Goal: Information Seeking & Learning: Learn about a topic

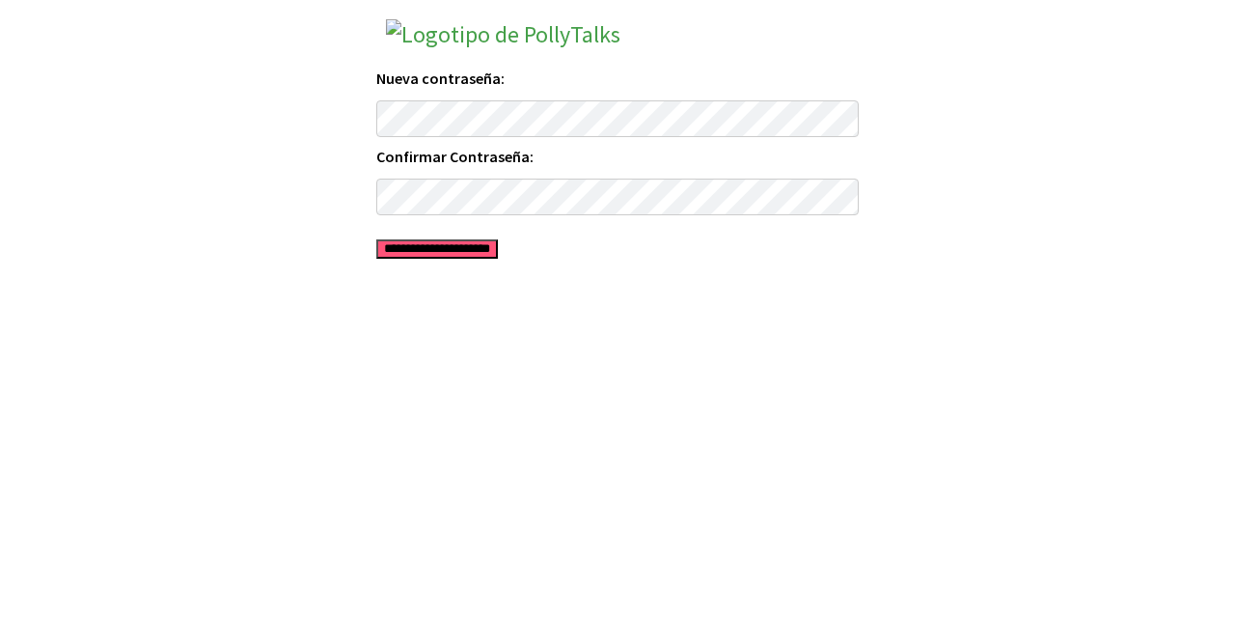
click at [493, 251] on input "**********" at bounding box center [437, 248] width 122 height 19
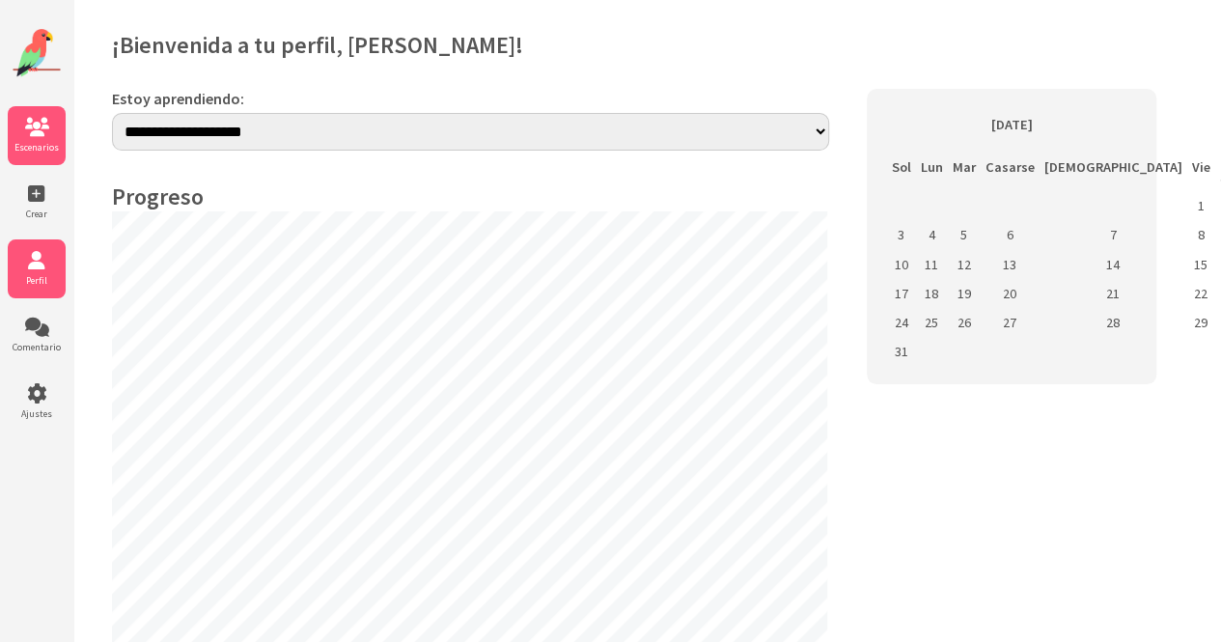
click at [36, 124] on icon at bounding box center [37, 127] width 58 height 19
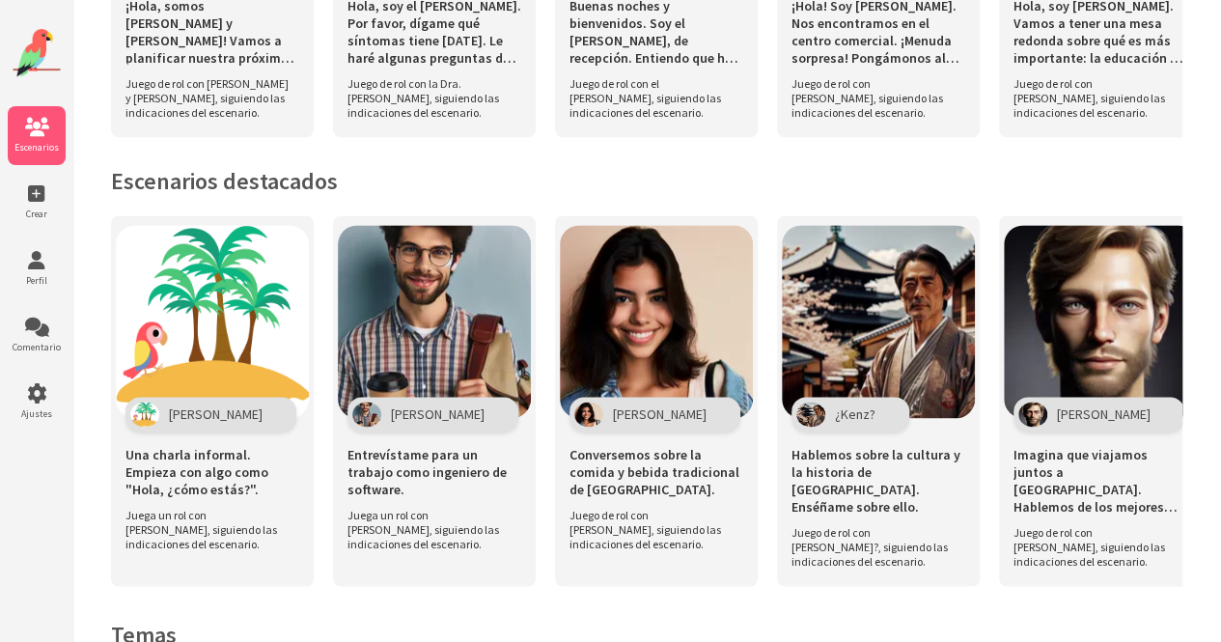
scroll to position [1382, 0]
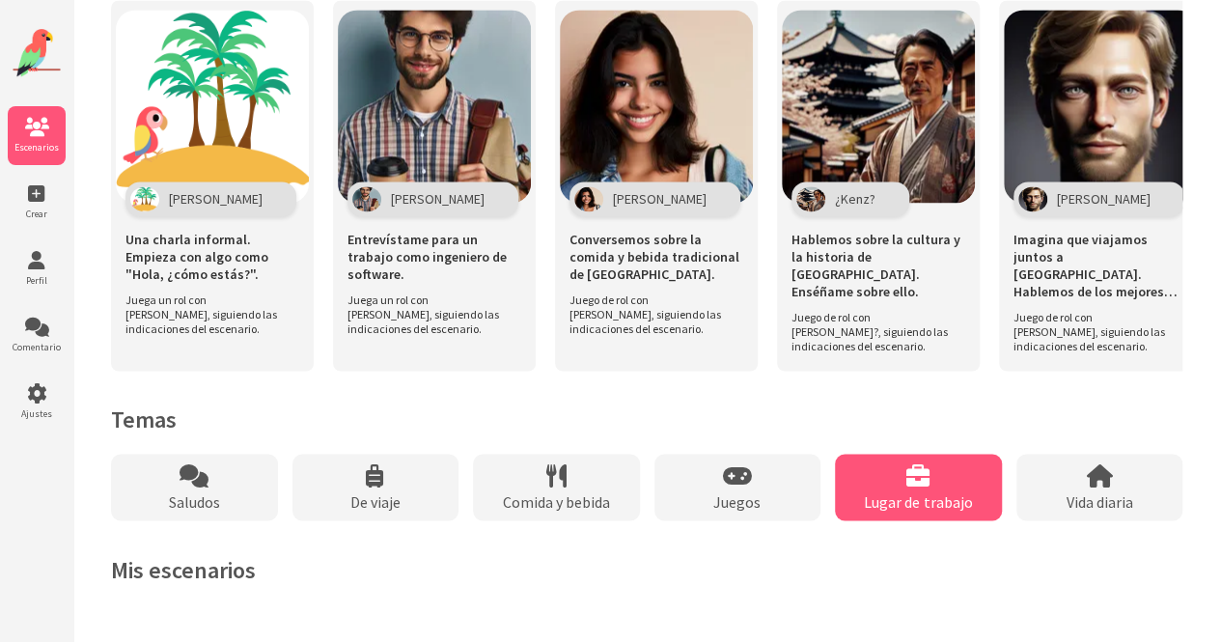
click at [943, 510] on font "Lugar de trabajo" at bounding box center [918, 500] width 108 height 19
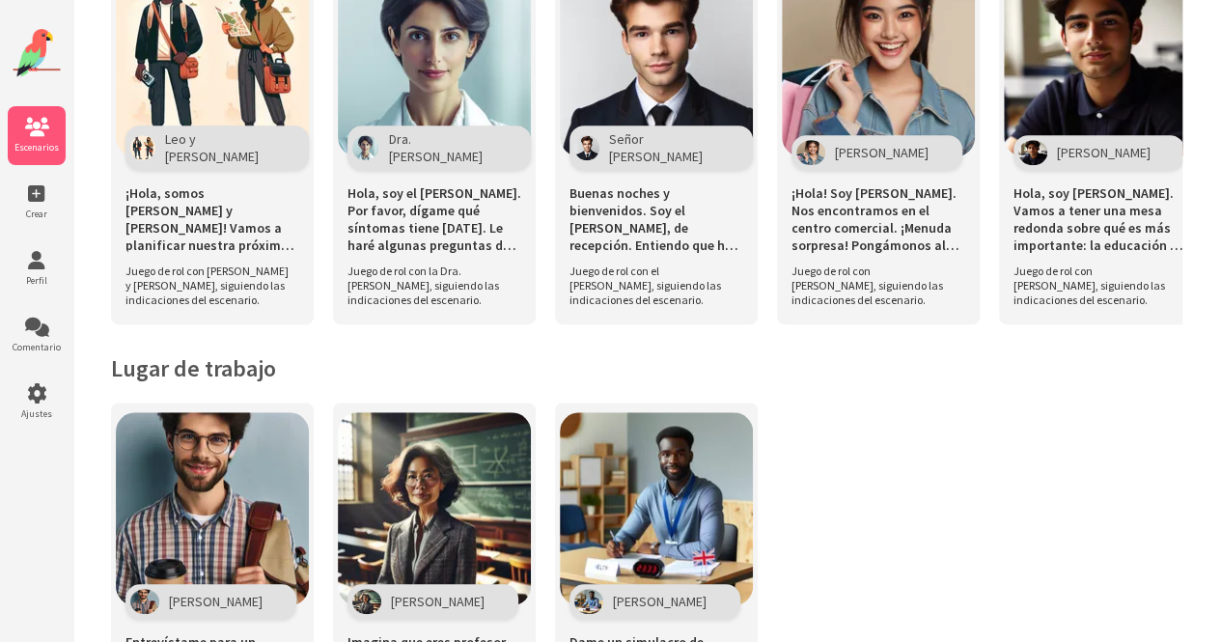
scroll to position [780, 0]
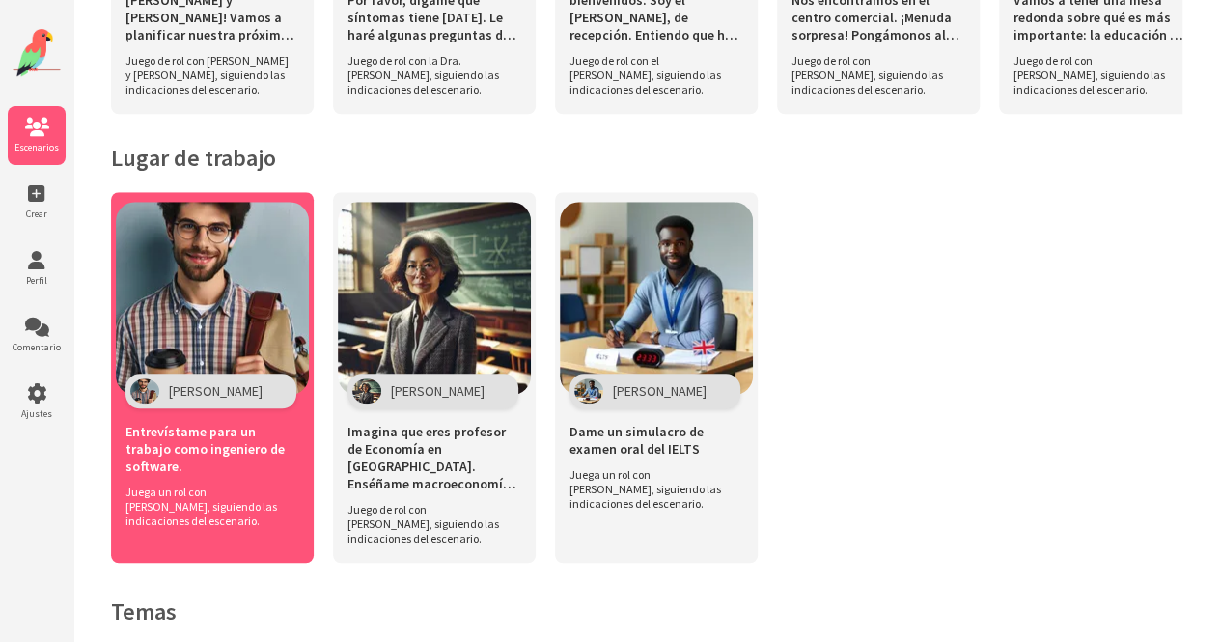
click at [201, 343] on img at bounding box center [212, 298] width 193 height 193
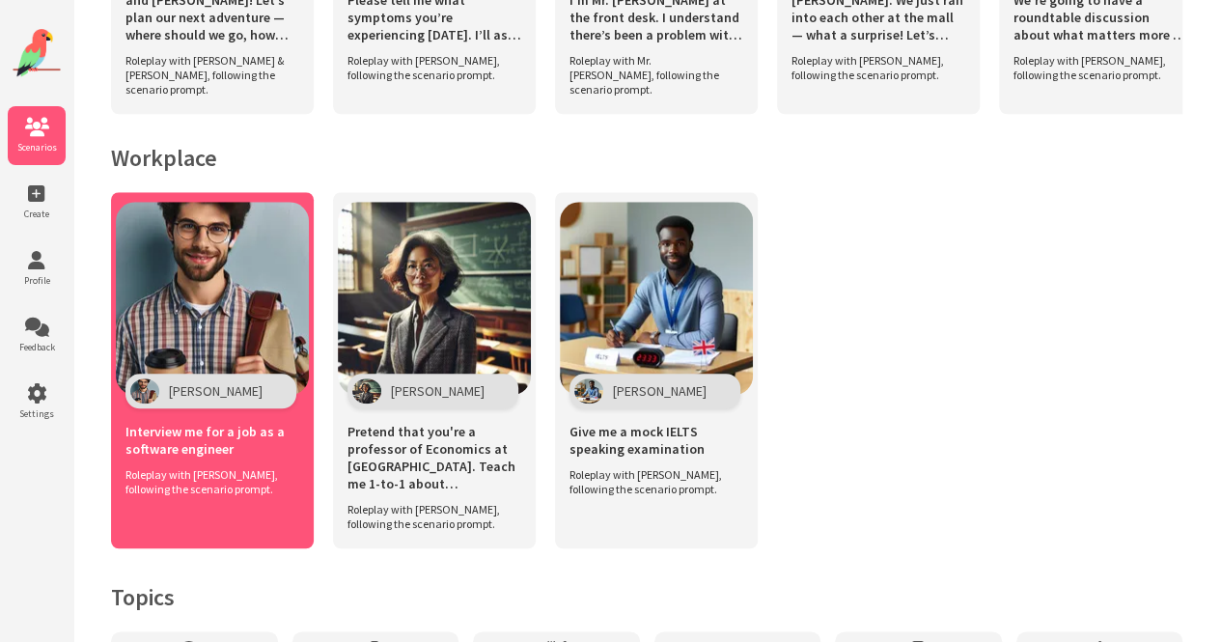
click at [233, 320] on img at bounding box center [212, 298] width 193 height 193
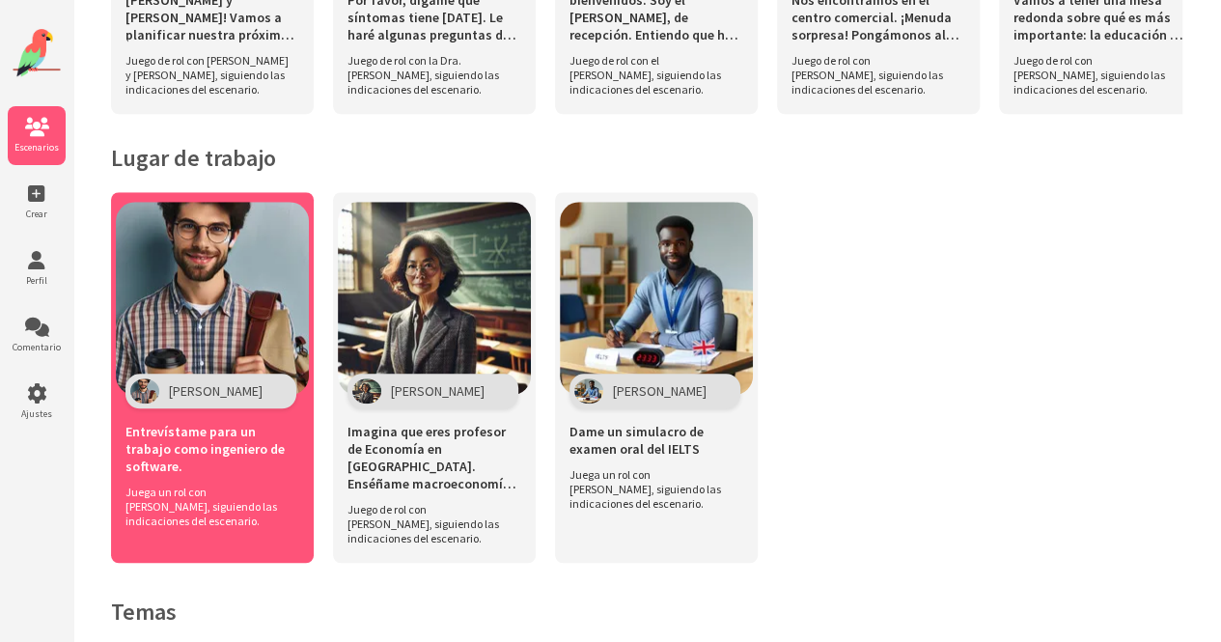
click at [205, 339] on img at bounding box center [212, 298] width 193 height 193
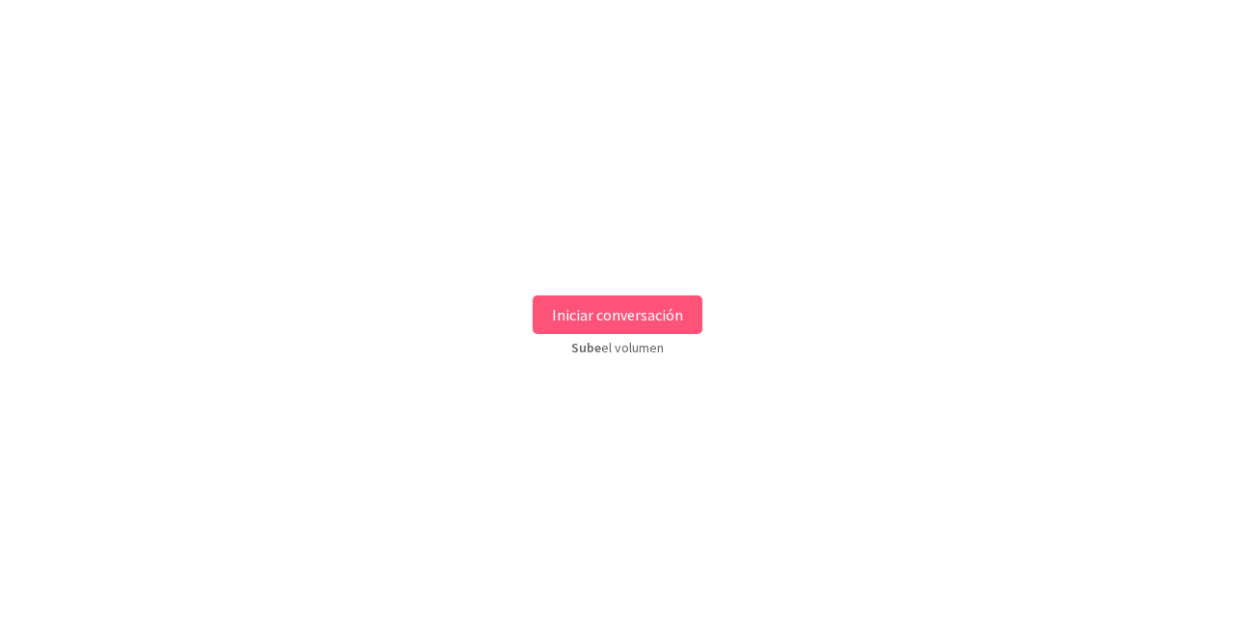
click at [606, 316] on font "Iniciar conversación" at bounding box center [617, 314] width 131 height 19
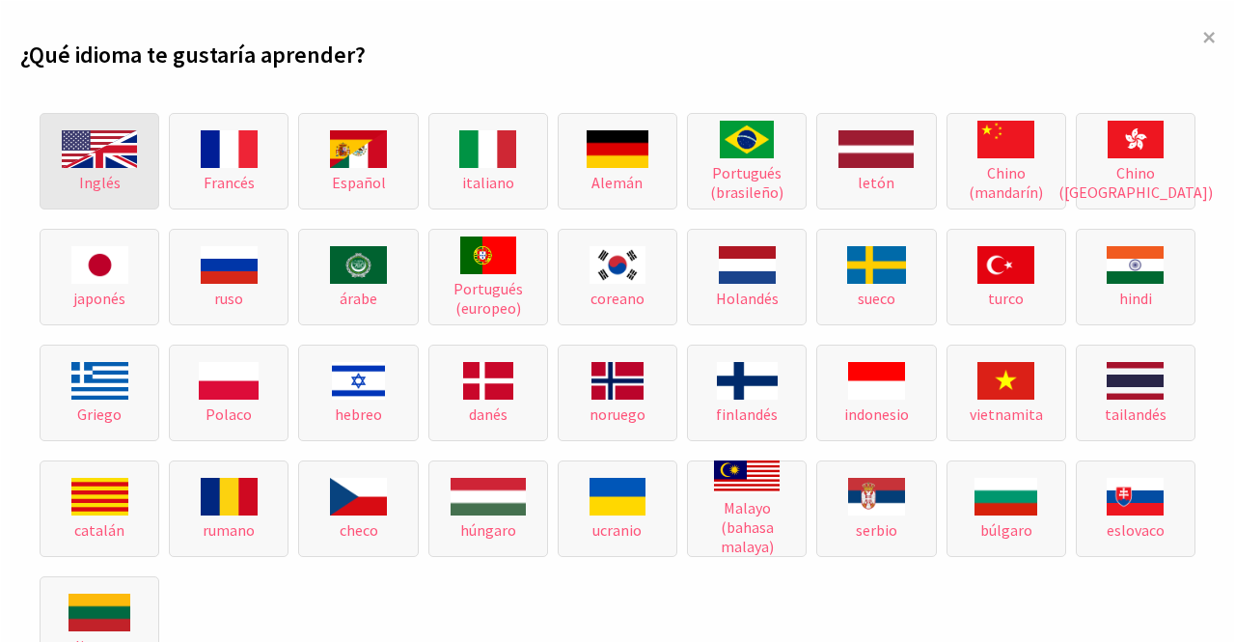
click at [91, 151] on img at bounding box center [99, 149] width 75 height 38
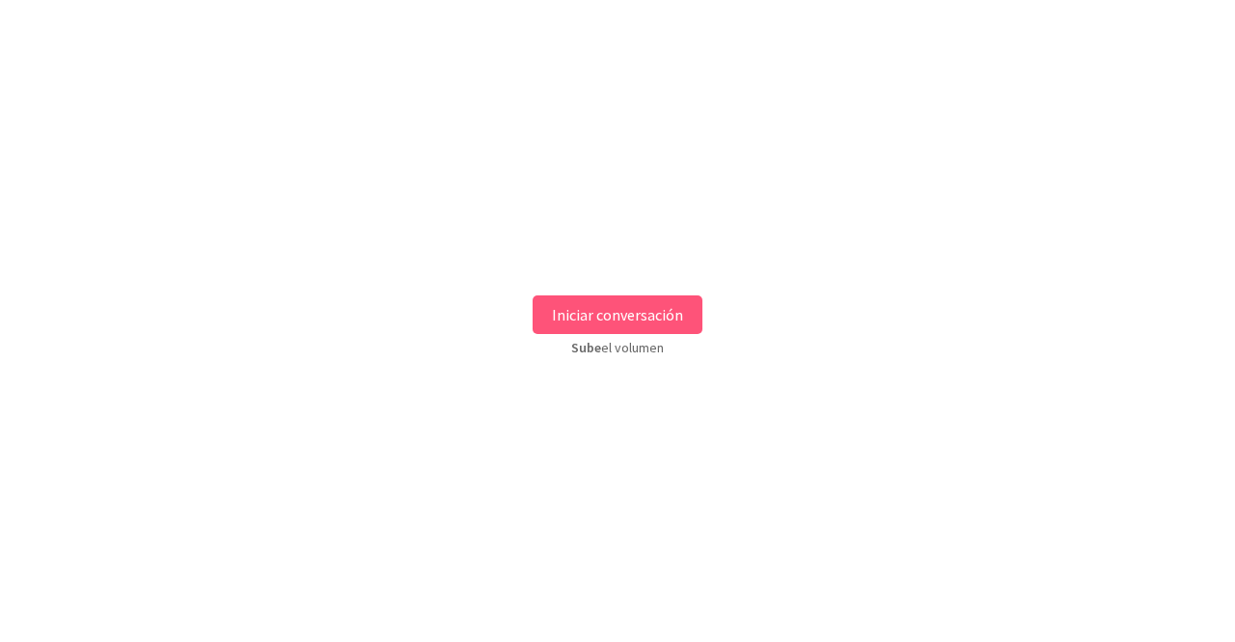
click at [630, 310] on font "Iniciar conversación" at bounding box center [617, 314] width 131 height 19
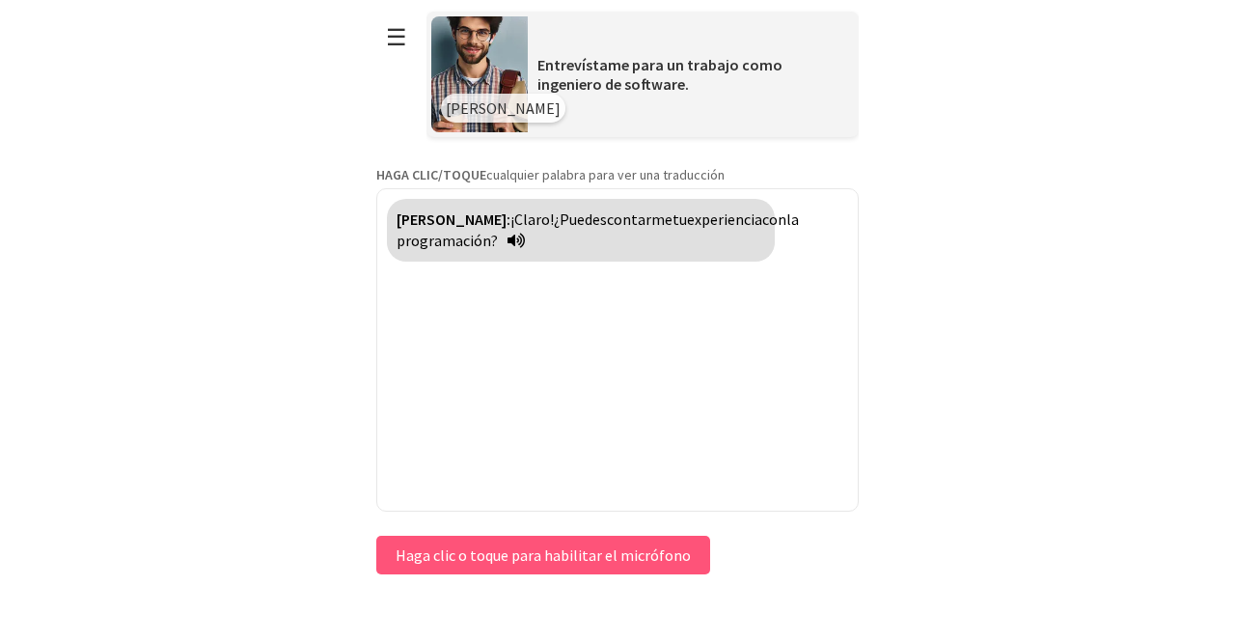
click at [571, 561] on font "Haga clic o toque para habilitar el micrófono" at bounding box center [543, 554] width 295 height 19
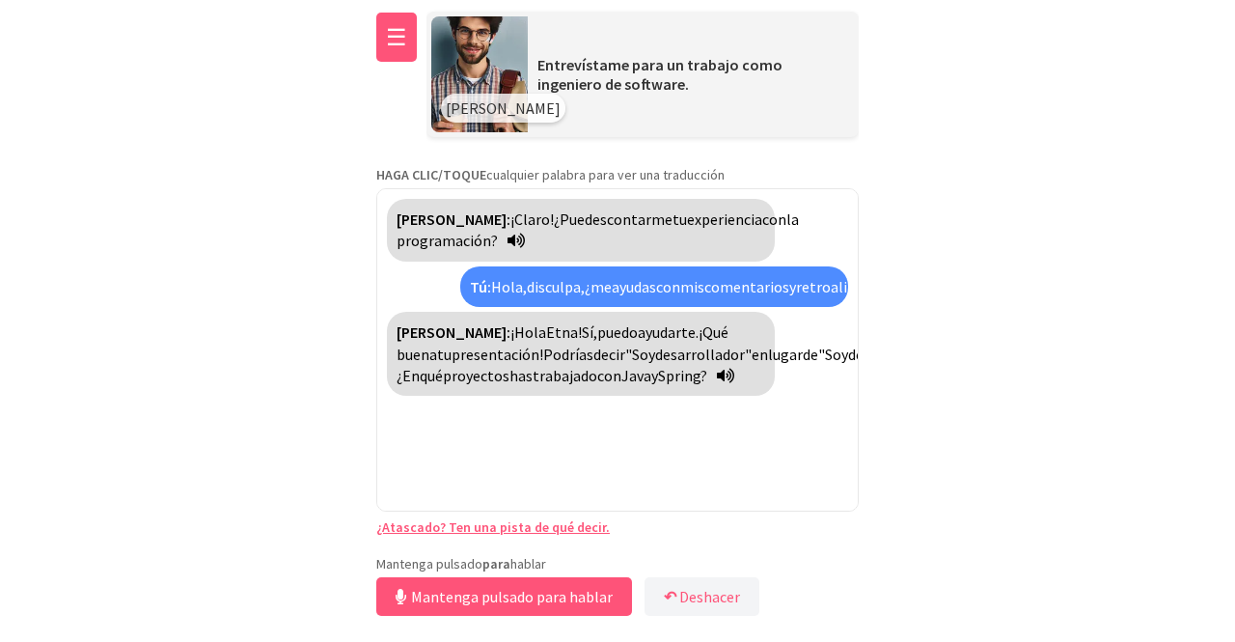
click at [402, 38] on font "☰" at bounding box center [396, 37] width 21 height 30
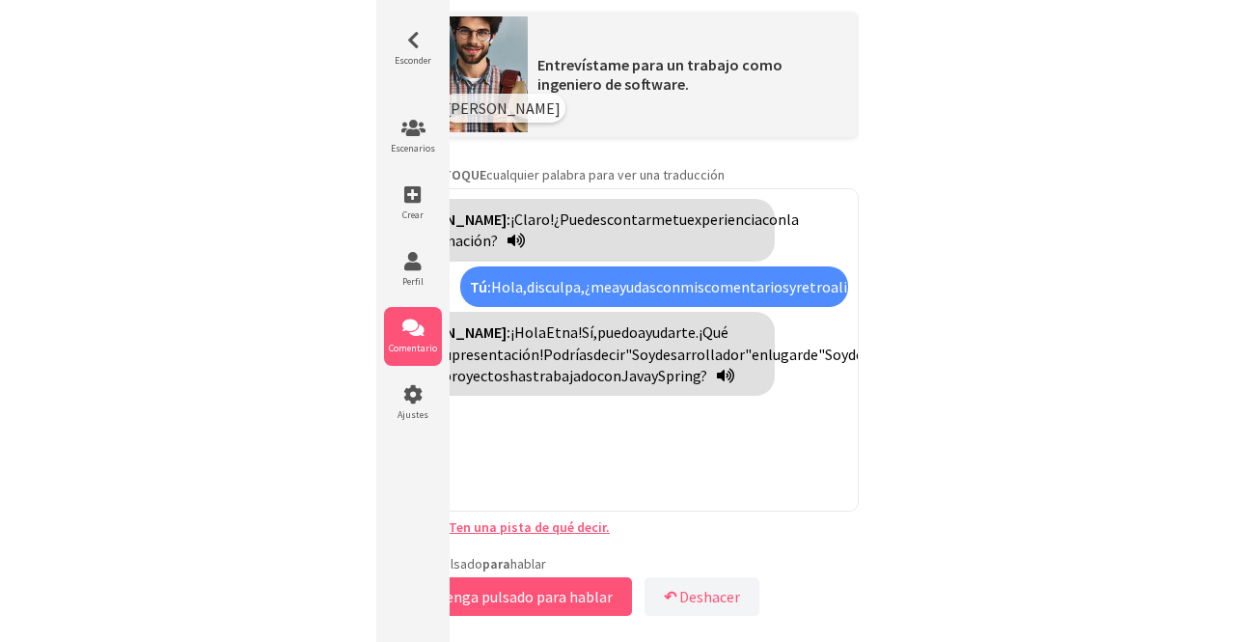
click at [409, 332] on icon at bounding box center [413, 327] width 58 height 19
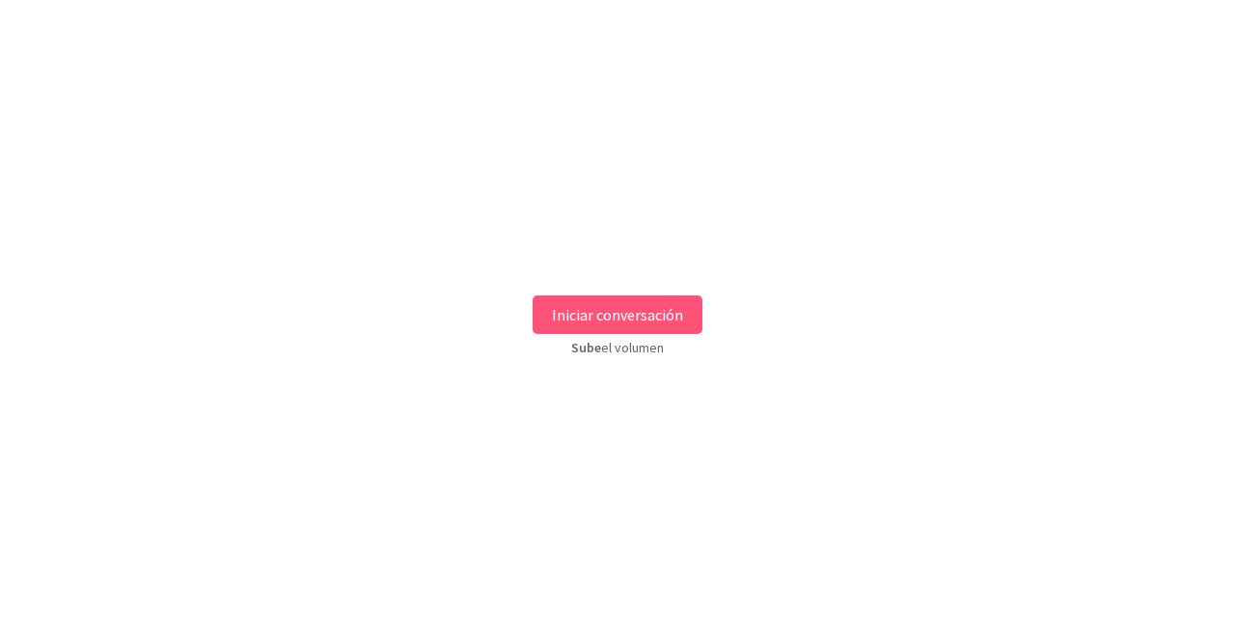
click at [618, 329] on button "Iniciar conversación" at bounding box center [618, 314] width 170 height 39
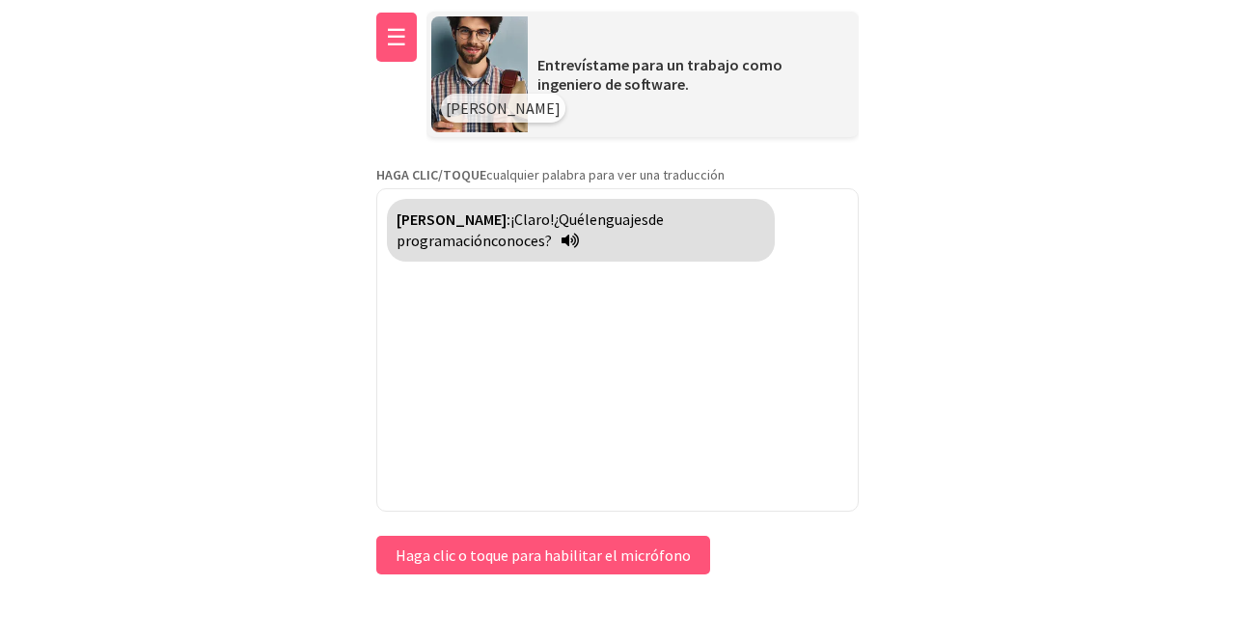
click at [399, 38] on font "☰" at bounding box center [396, 37] width 21 height 30
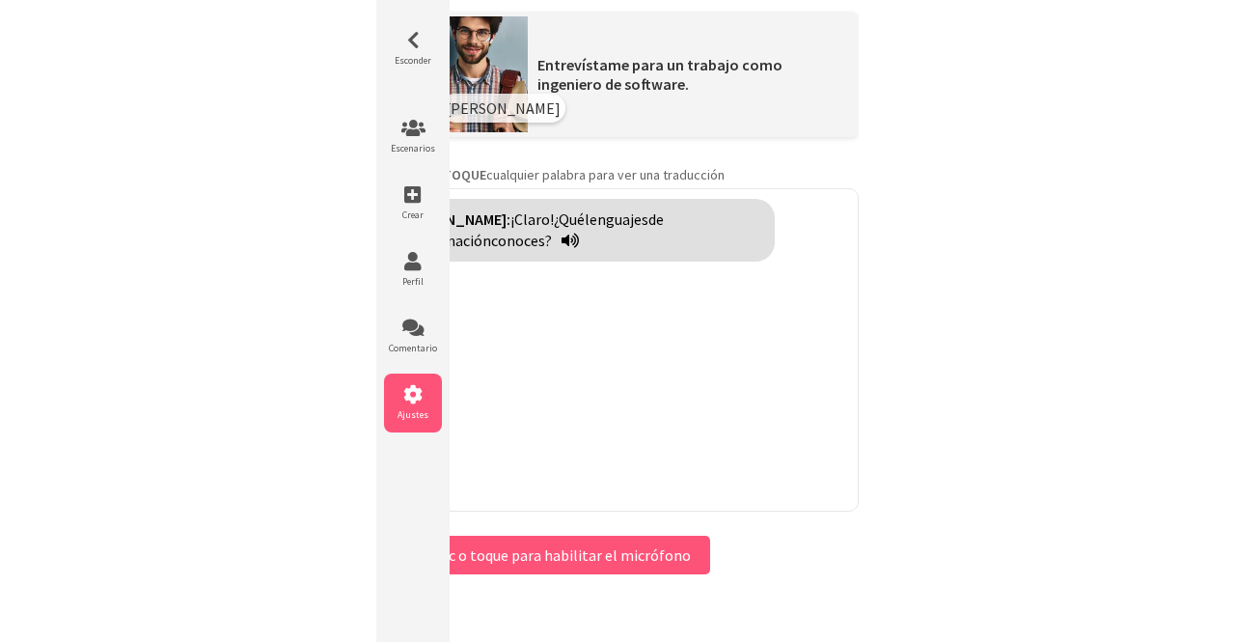
click at [410, 385] on icon at bounding box center [413, 394] width 58 height 19
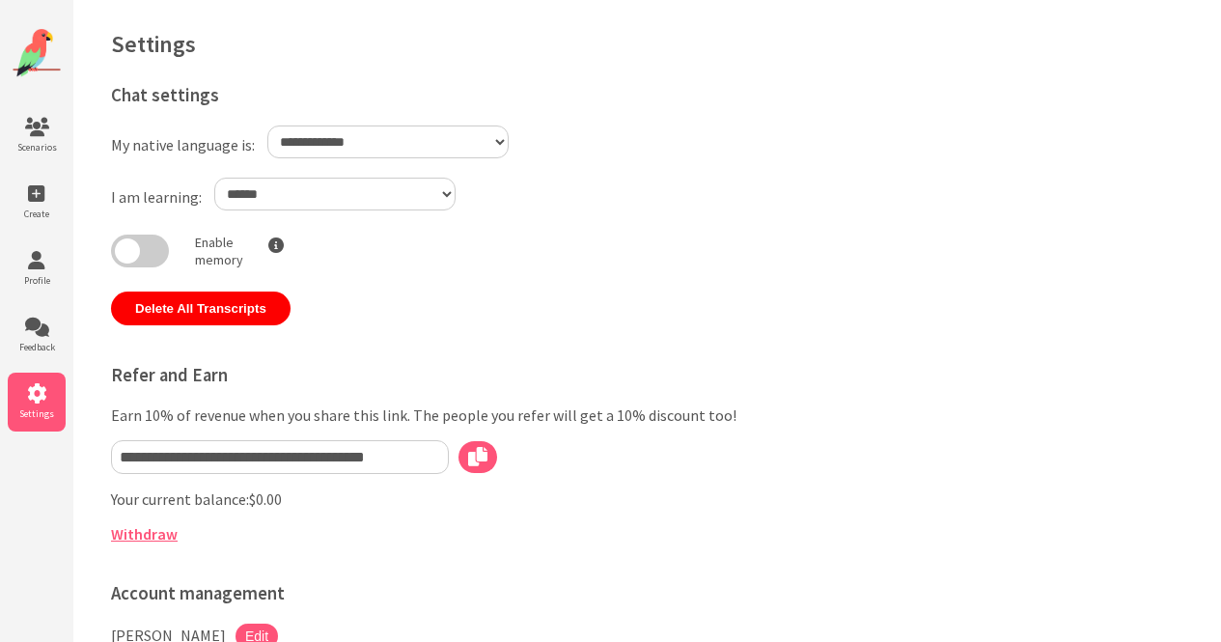
select select "**"
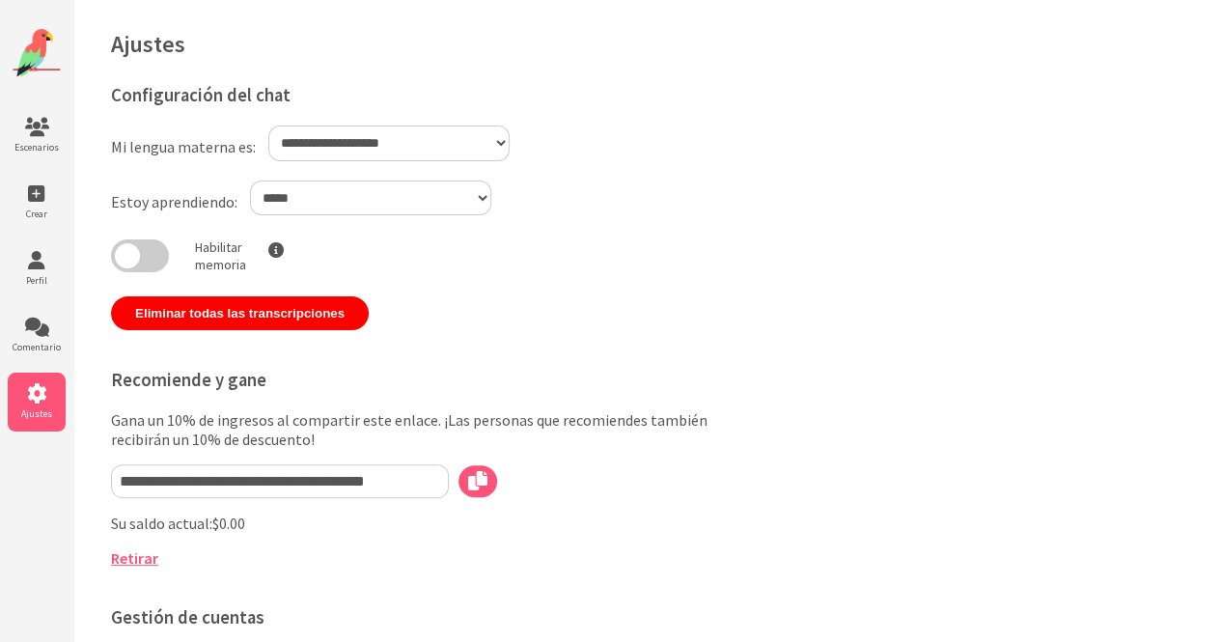
click at [485, 153] on select "**********" at bounding box center [388, 143] width 241 height 36
select select "**"
click at [268, 125] on select "**********" at bounding box center [388, 143] width 241 height 36
click at [152, 253] on span at bounding box center [140, 255] width 58 height 33
click at [44, 277] on font "Perfil" at bounding box center [36, 280] width 21 height 13
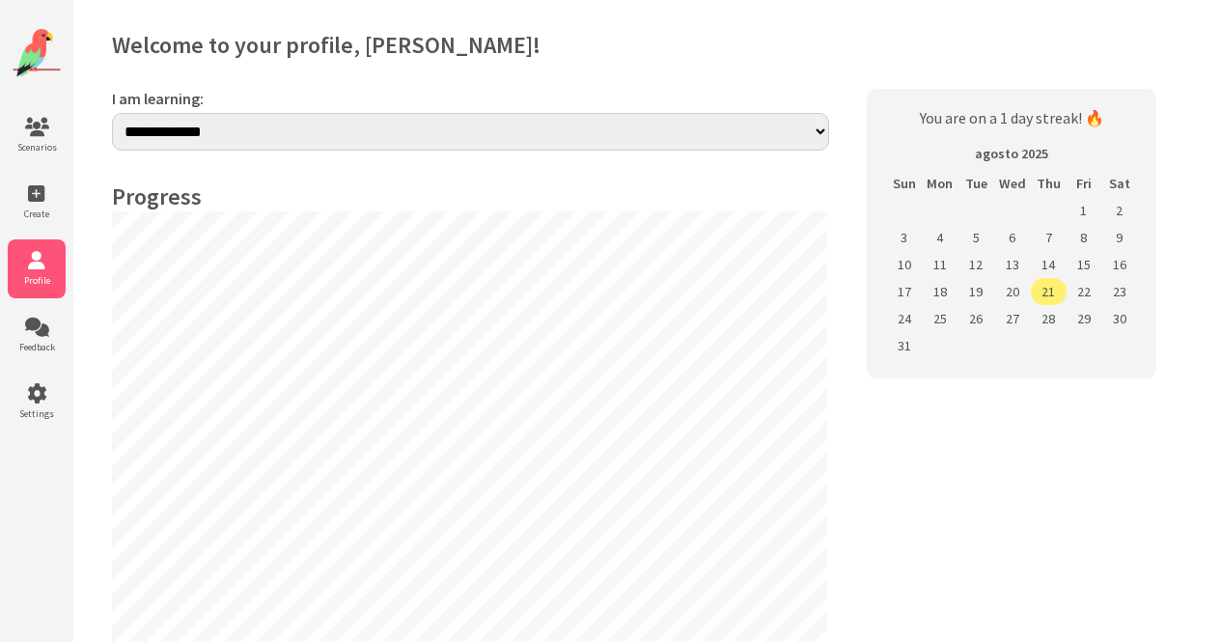
select select "**"
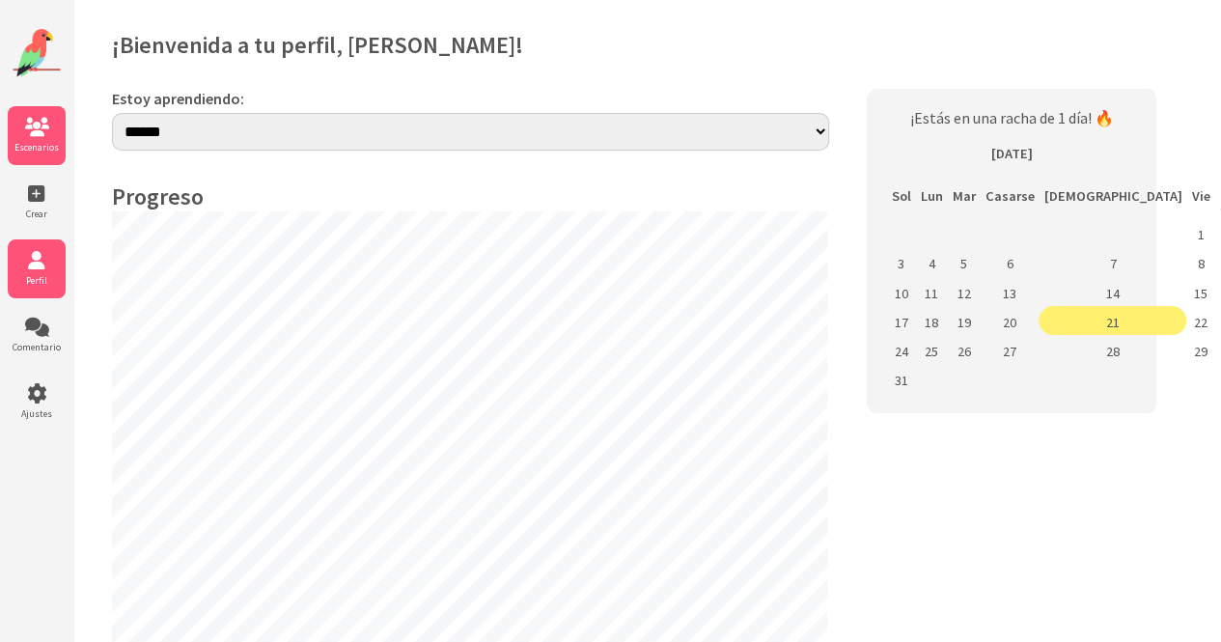
click at [29, 118] on icon at bounding box center [37, 127] width 58 height 19
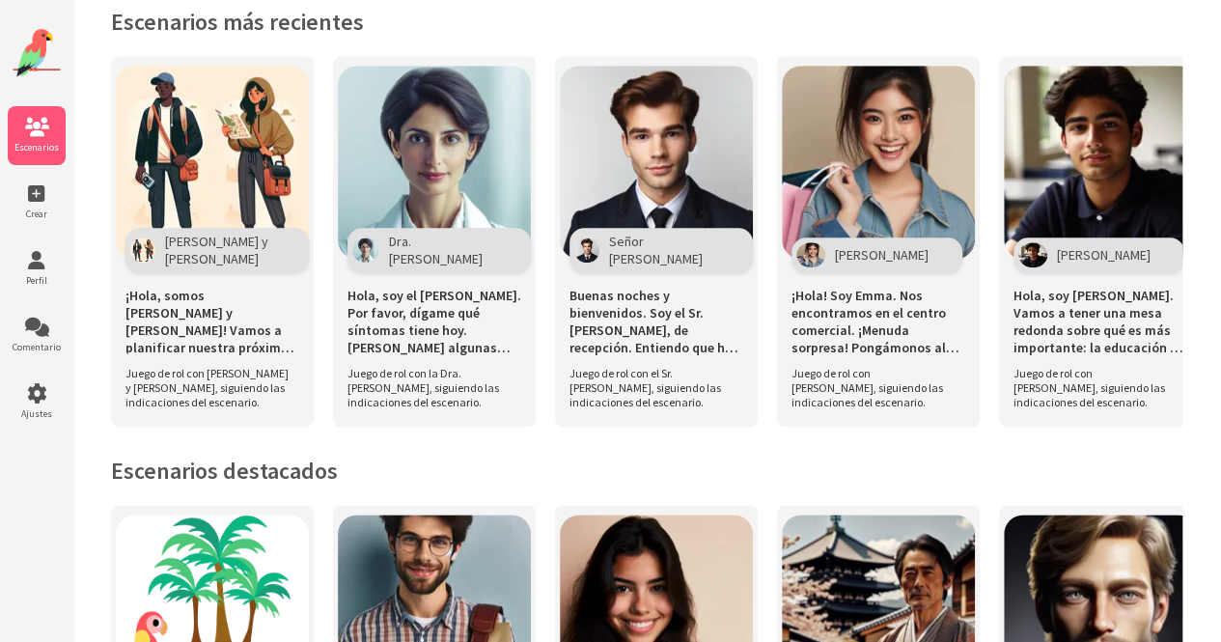
scroll to position [1254, 0]
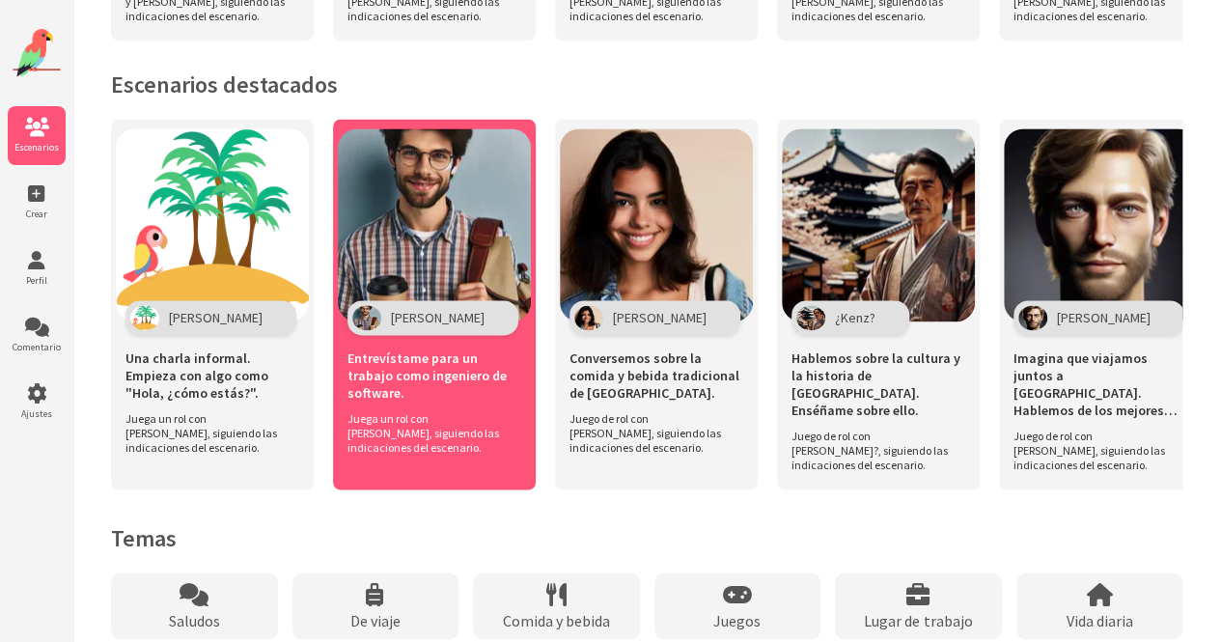
click at [446, 244] on img at bounding box center [434, 224] width 193 height 193
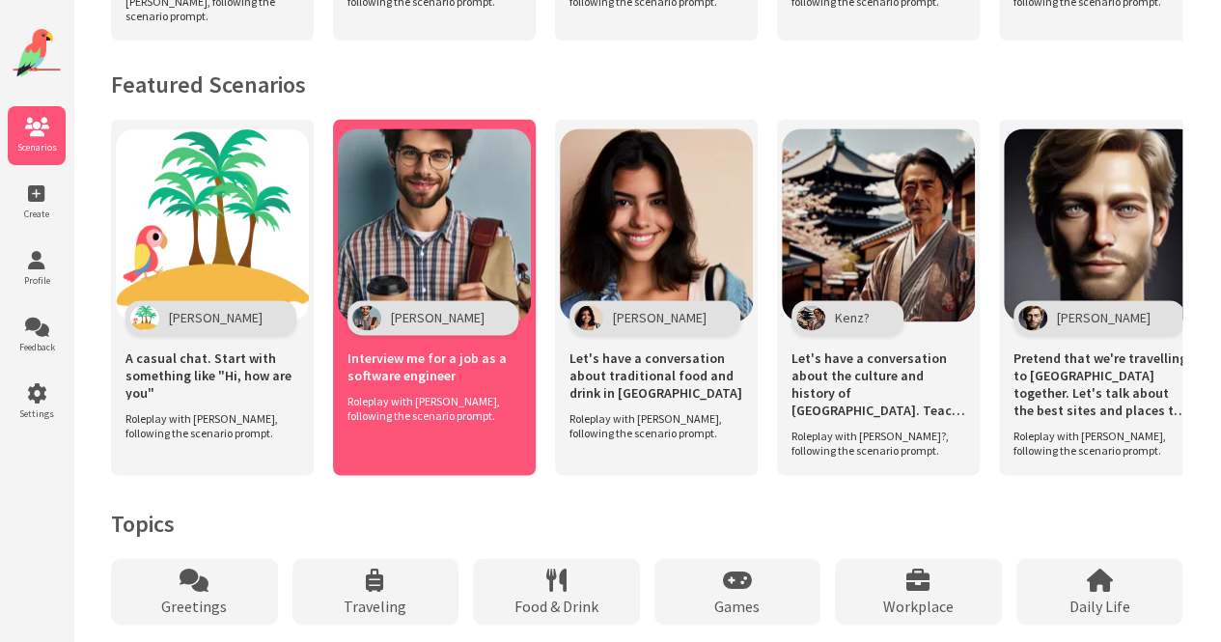
click at [465, 261] on img at bounding box center [434, 224] width 193 height 193
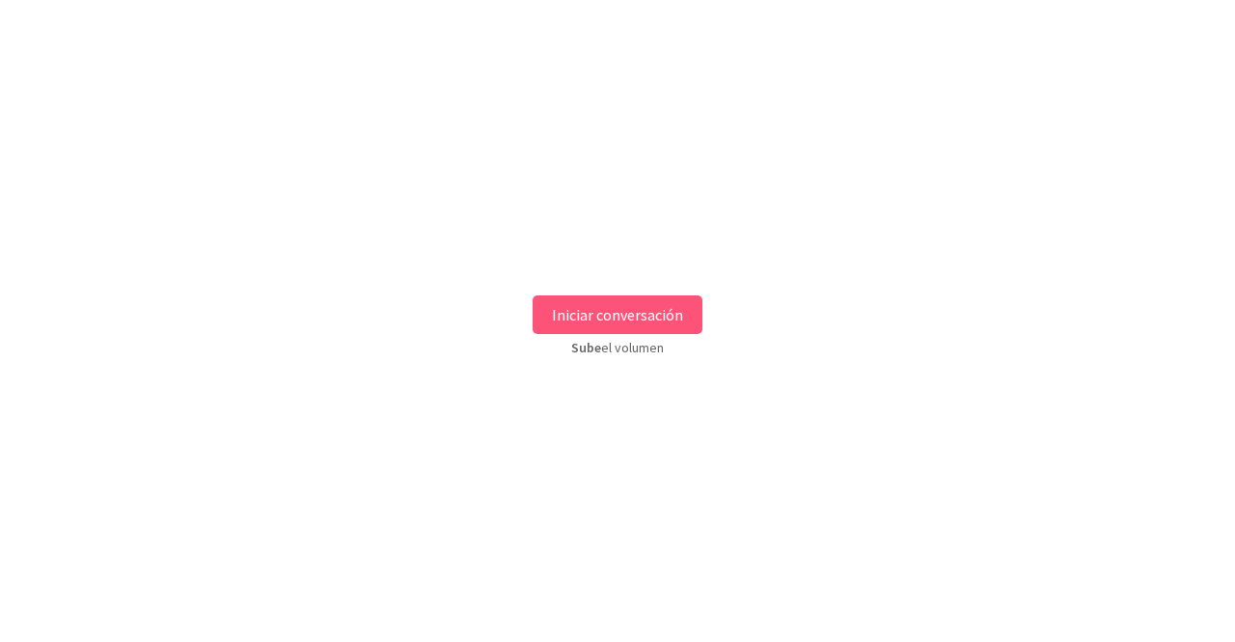
click at [583, 314] on font "Iniciar conversación" at bounding box center [617, 314] width 131 height 19
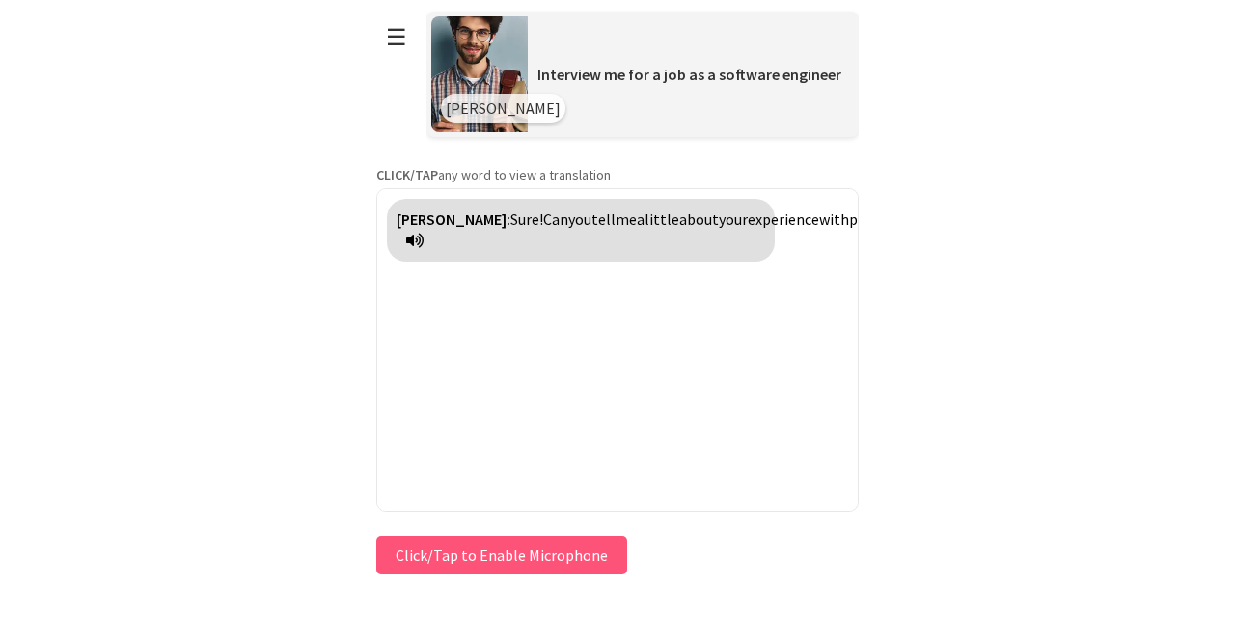
click at [553, 564] on button "Click/Tap to Enable Microphone" at bounding box center [501, 555] width 251 height 39
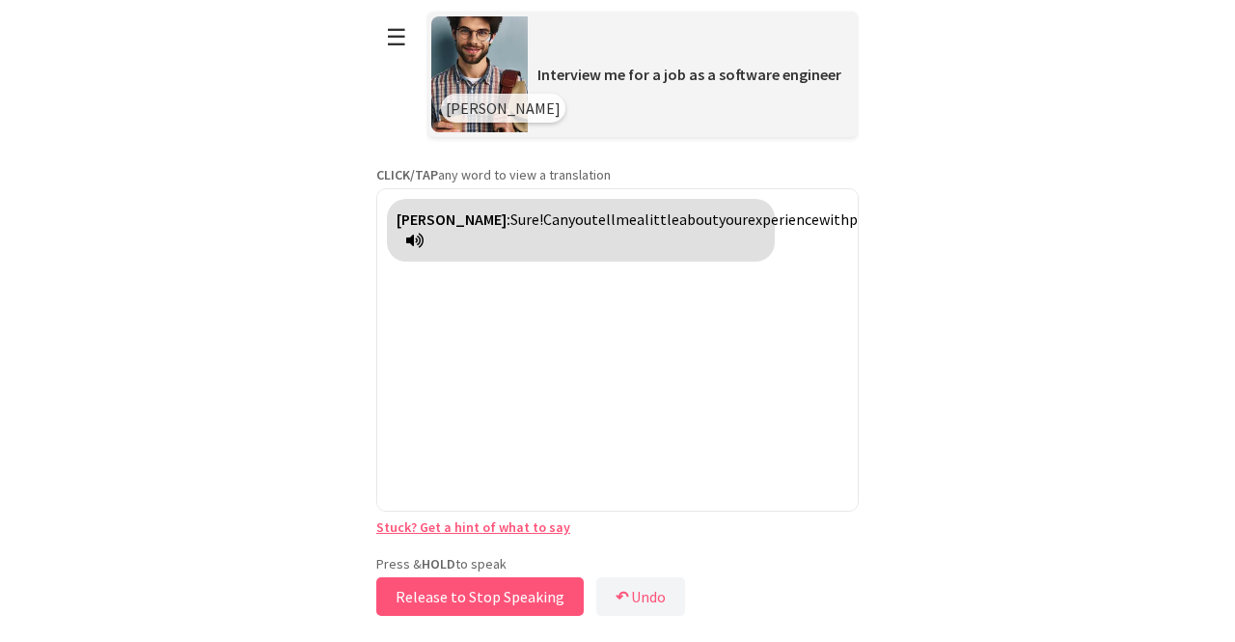
click at [470, 589] on button "Release to Stop Speaking" at bounding box center [479, 596] width 207 height 39
click at [475, 590] on button "Press and Hold to Speak" at bounding box center [476, 596] width 213 height 39
click at [473, 606] on button "Press and Hold to Speak" at bounding box center [476, 596] width 213 height 39
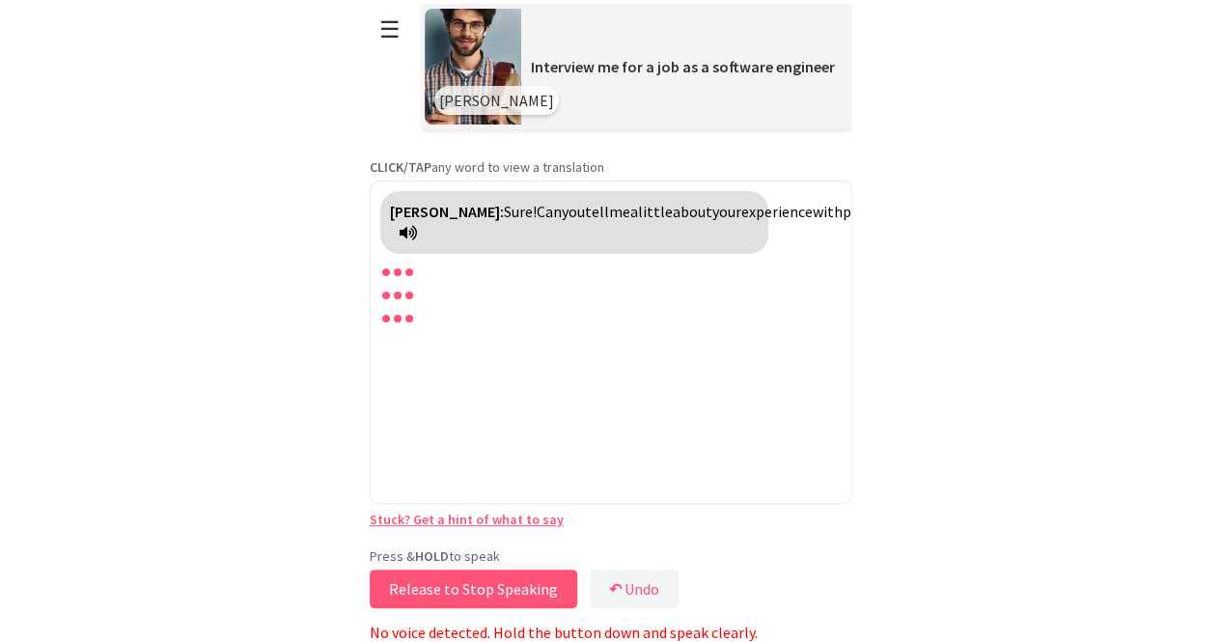
click at [535, 586] on button "Release to Stop Speaking" at bounding box center [473, 588] width 207 height 39
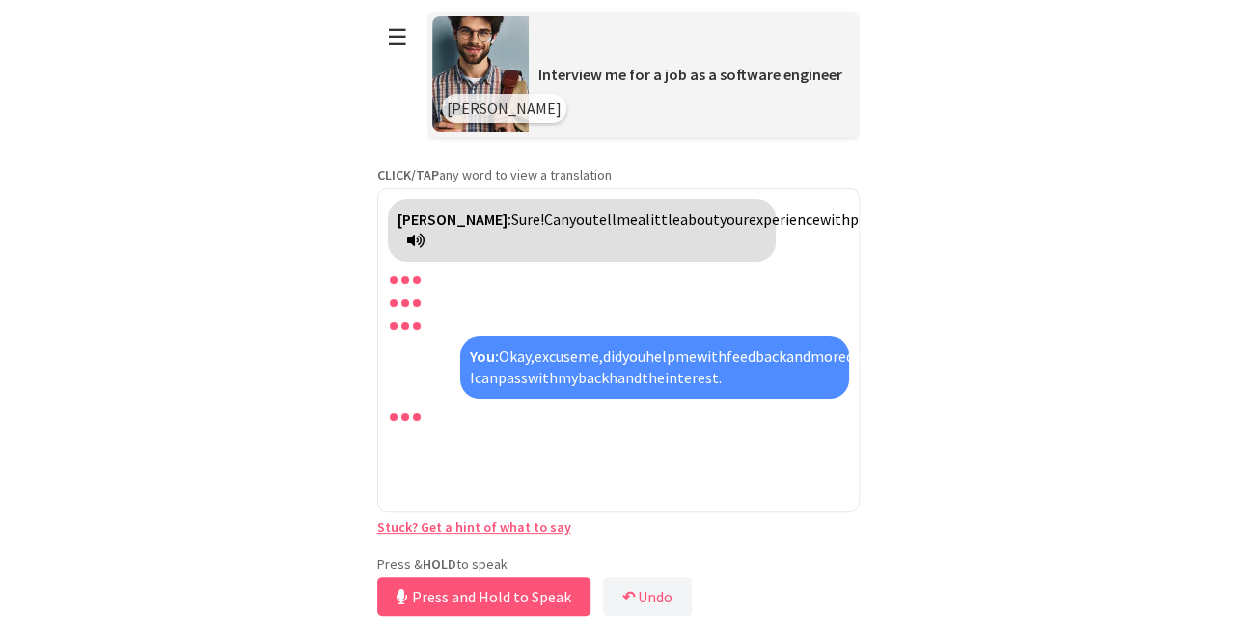
scroll to position [0, 0]
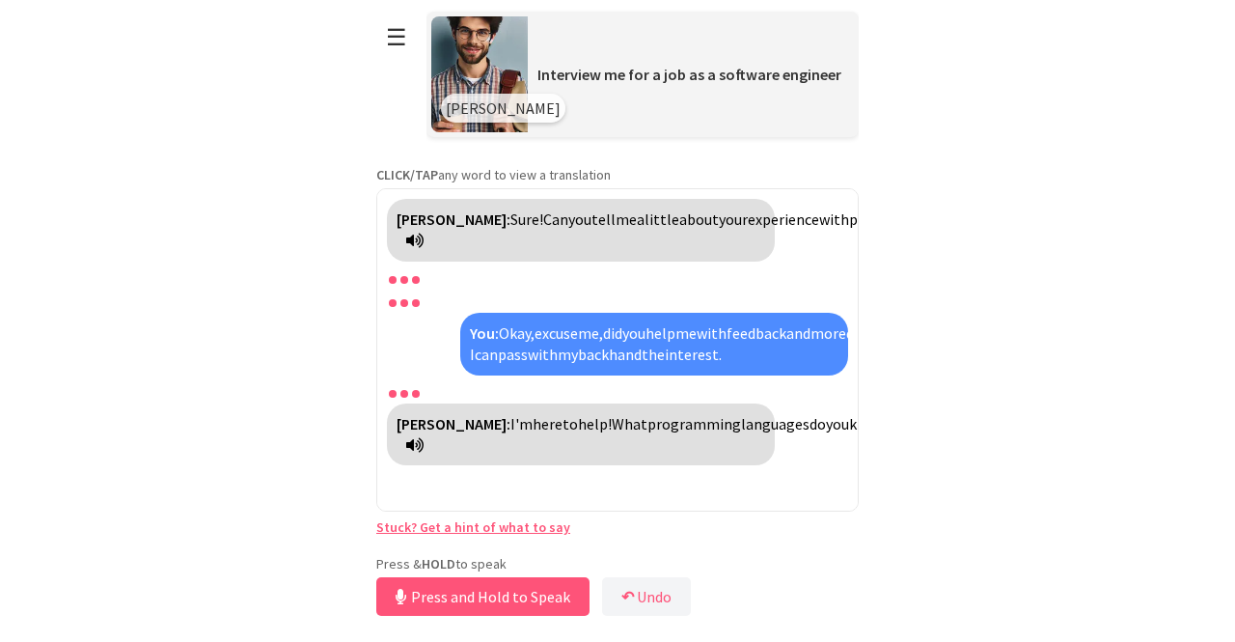
click at [546, 596] on button "Press and Hold to Speak" at bounding box center [482, 596] width 213 height 39
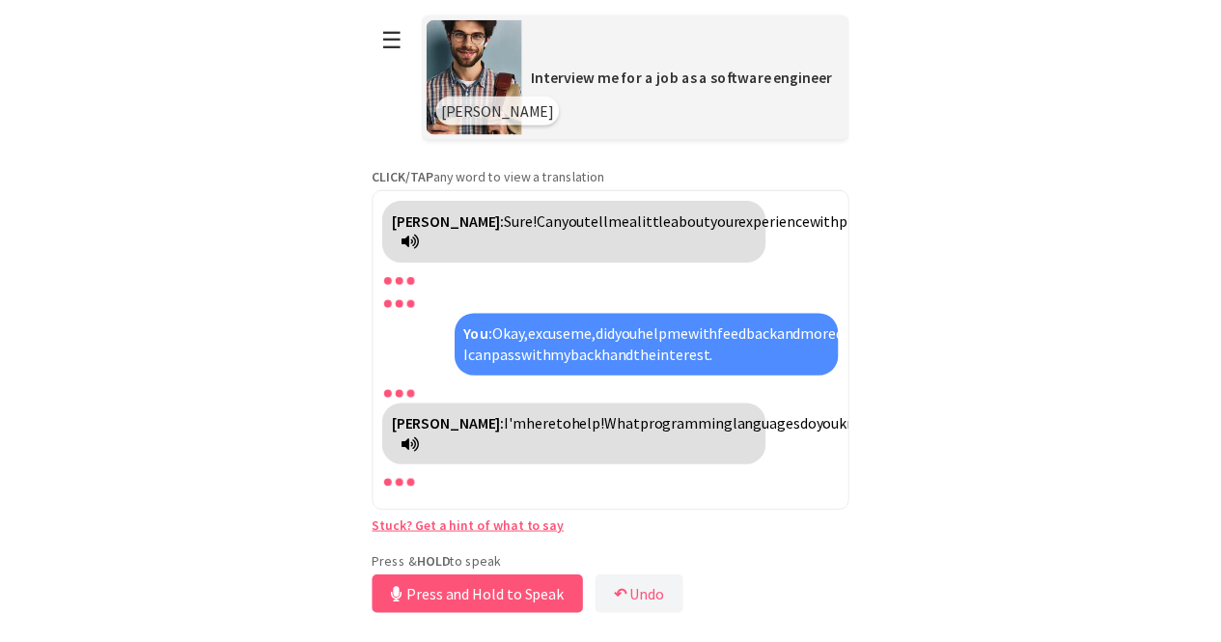
scroll to position [4, 0]
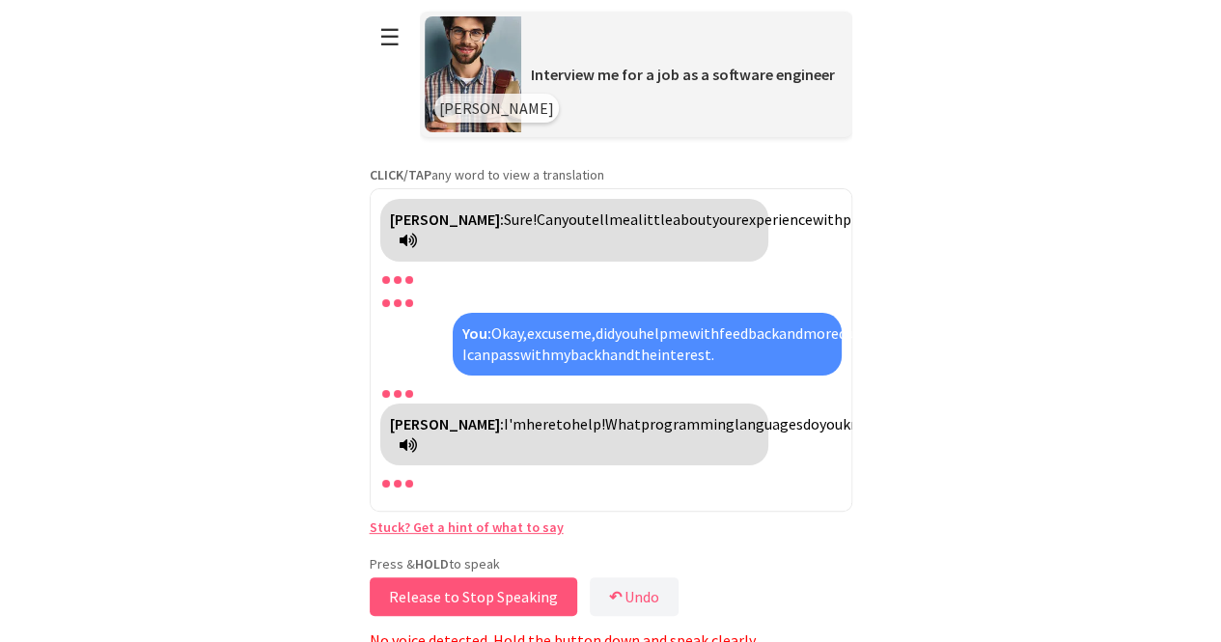
click at [484, 601] on button "Release to Stop Speaking" at bounding box center [473, 596] width 207 height 39
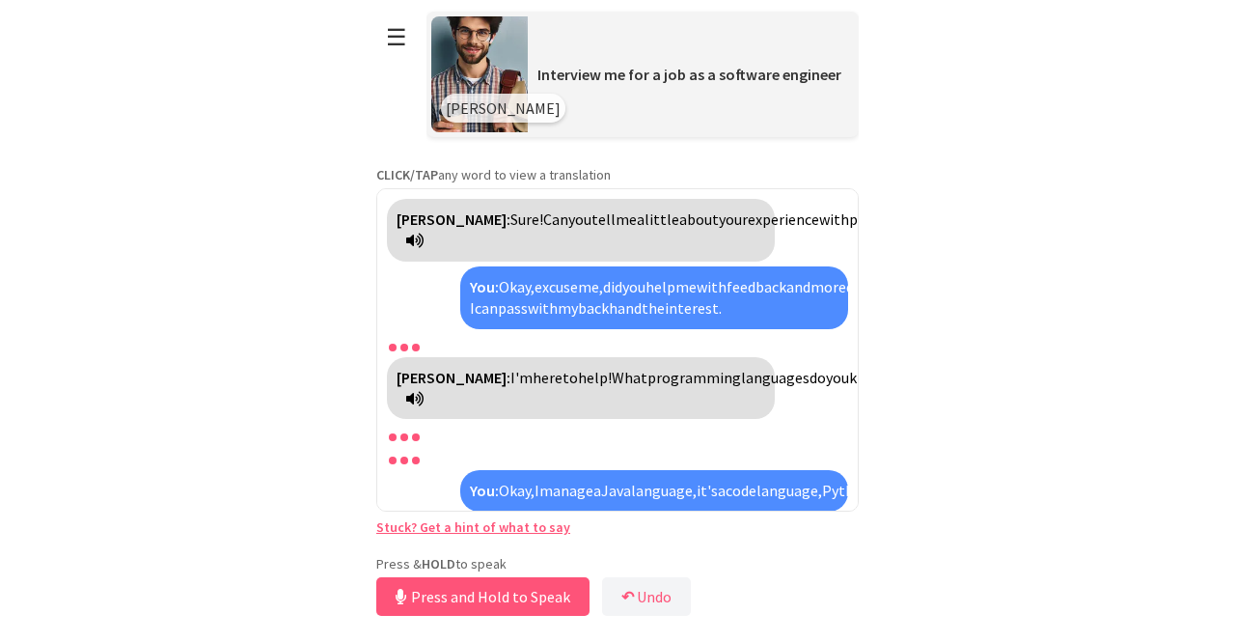
scroll to position [181, 0]
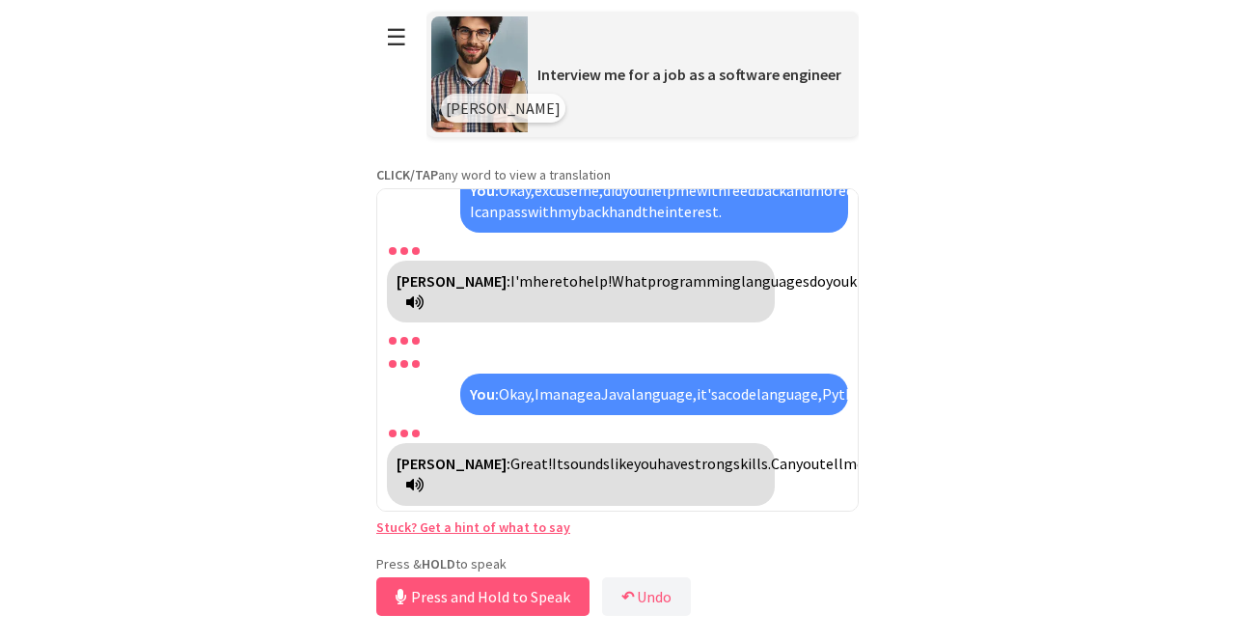
click at [124, 107] on html "**********" at bounding box center [617, 321] width 1235 height 642
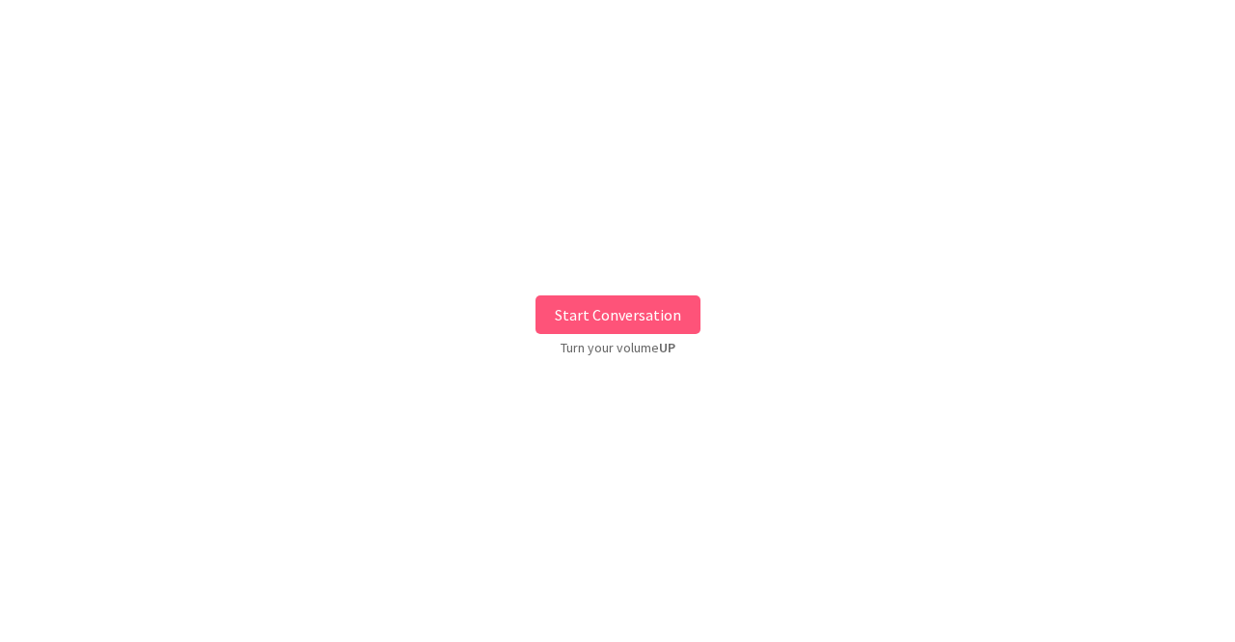
click at [575, 316] on button "Start Conversation" at bounding box center [618, 314] width 165 height 39
